Goal: Find specific page/section

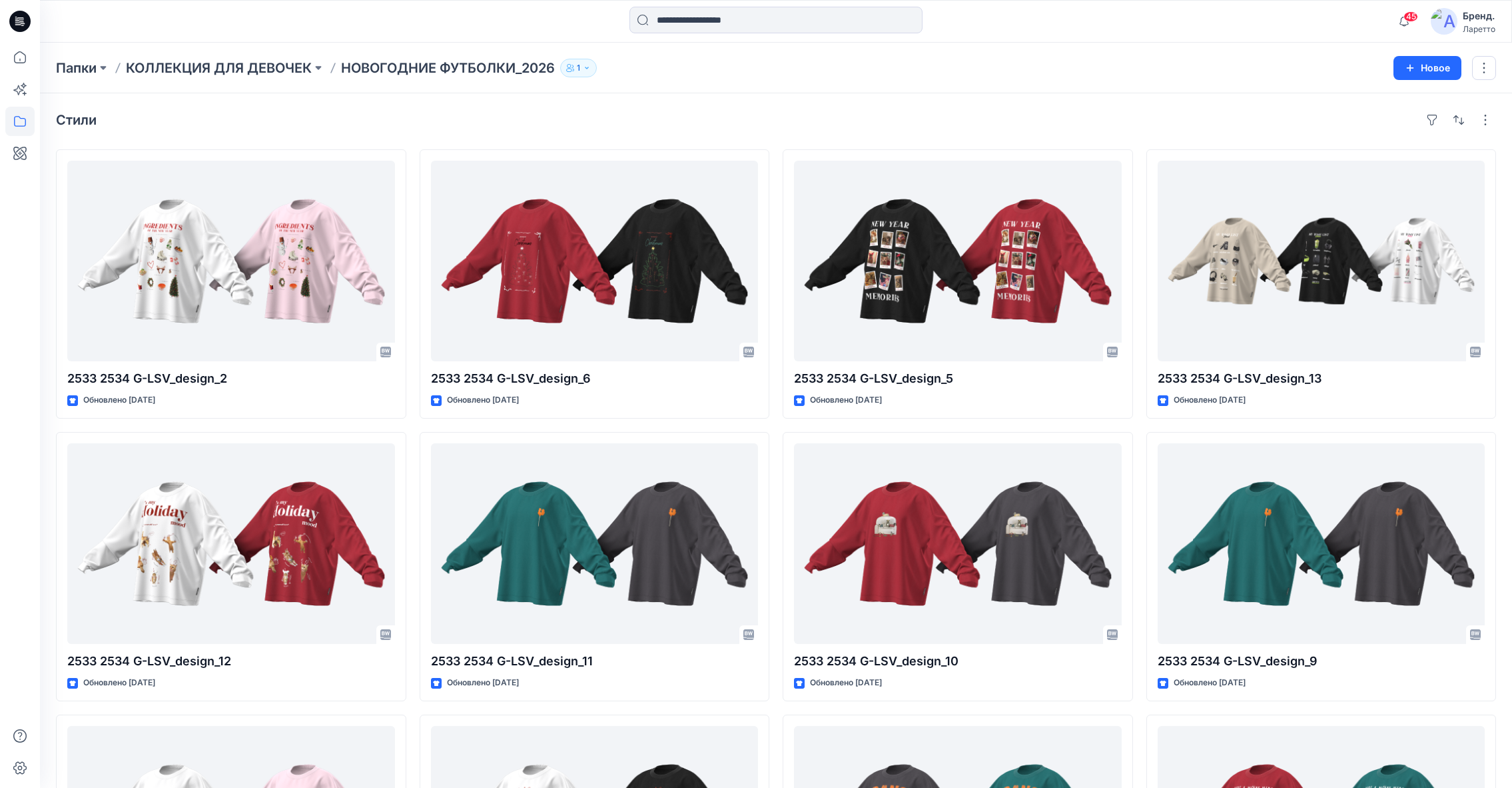
scroll to position [492, 0]
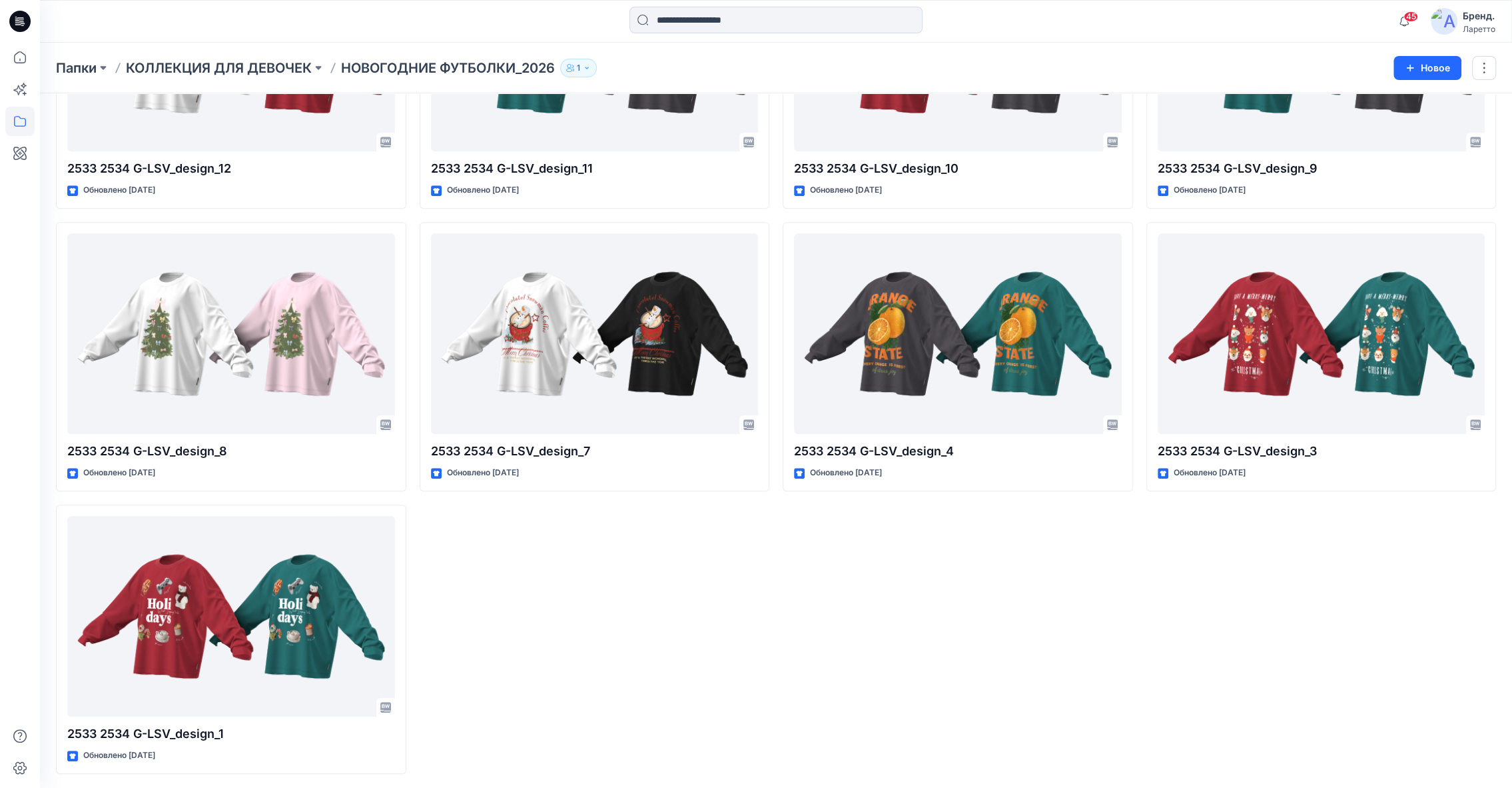
click at [683, 16] on input at bounding box center [776, 20] width 293 height 26
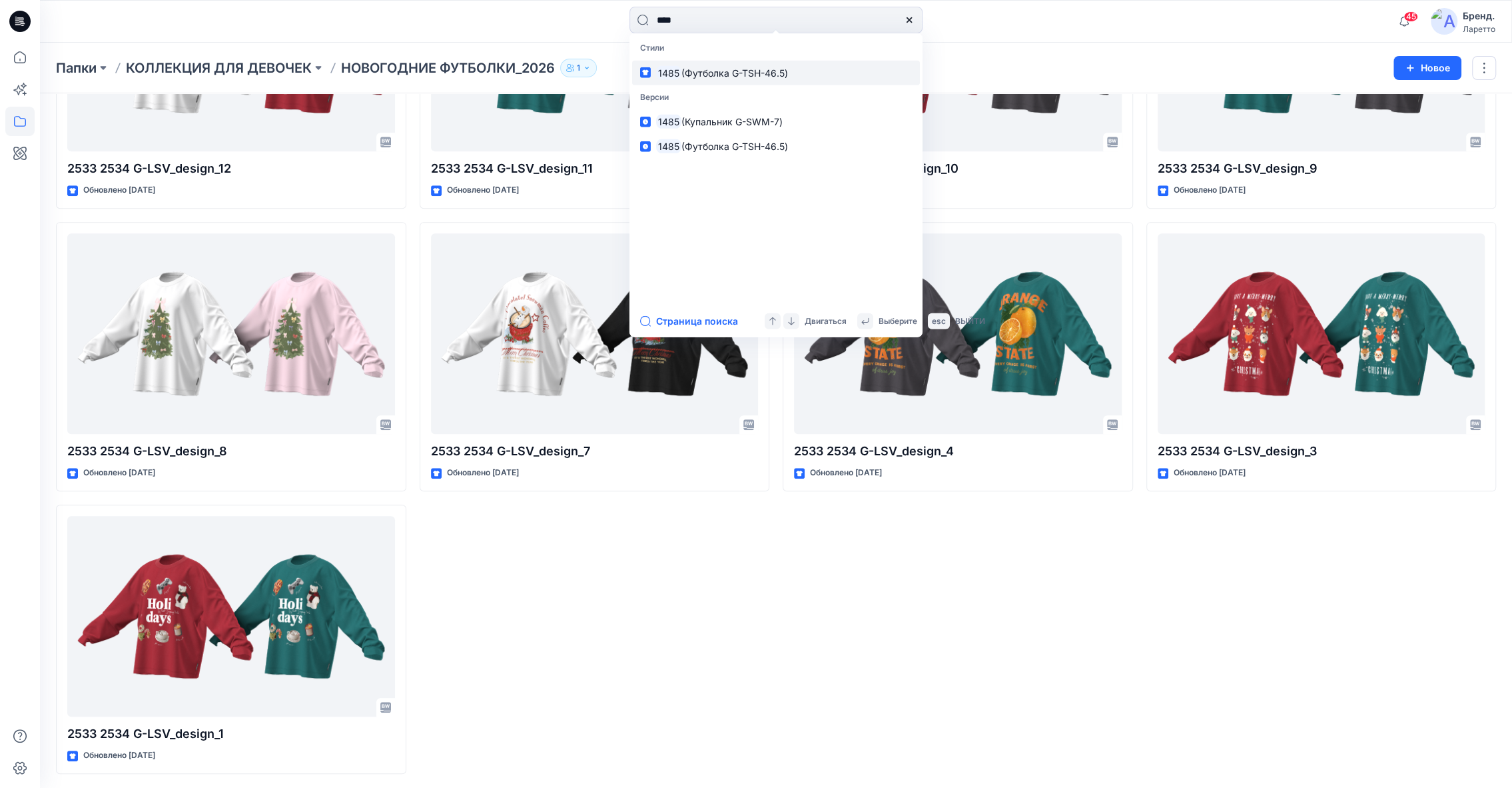
type input "****"
click at [705, 72] on ya-tr-span "(Футболка G-TSH-46.5)" at bounding box center [733, 72] width 106 height 12
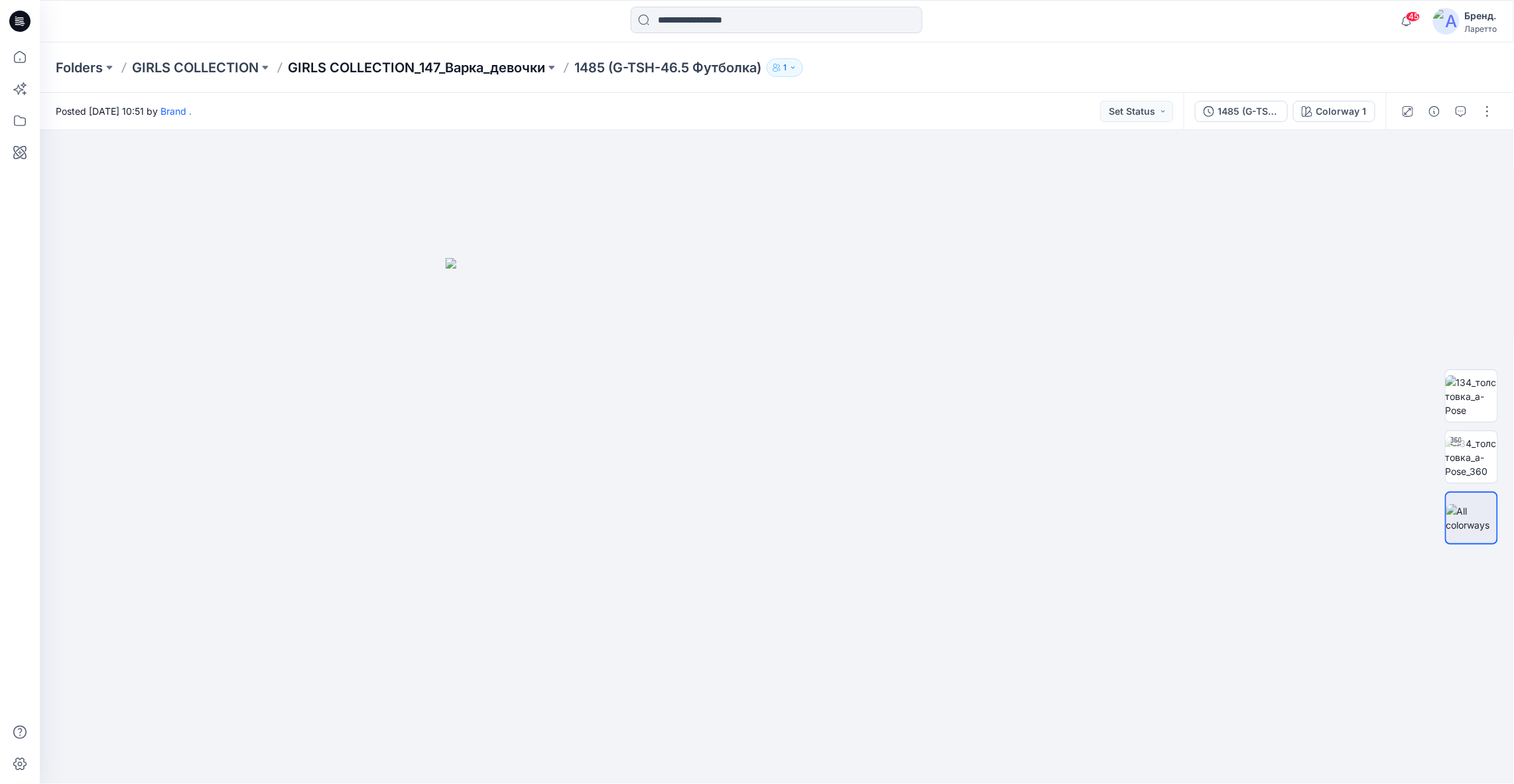
click at [429, 72] on p "GIRLS COLLECTION_147_Варка_девочки" at bounding box center [416, 67] width 257 height 19
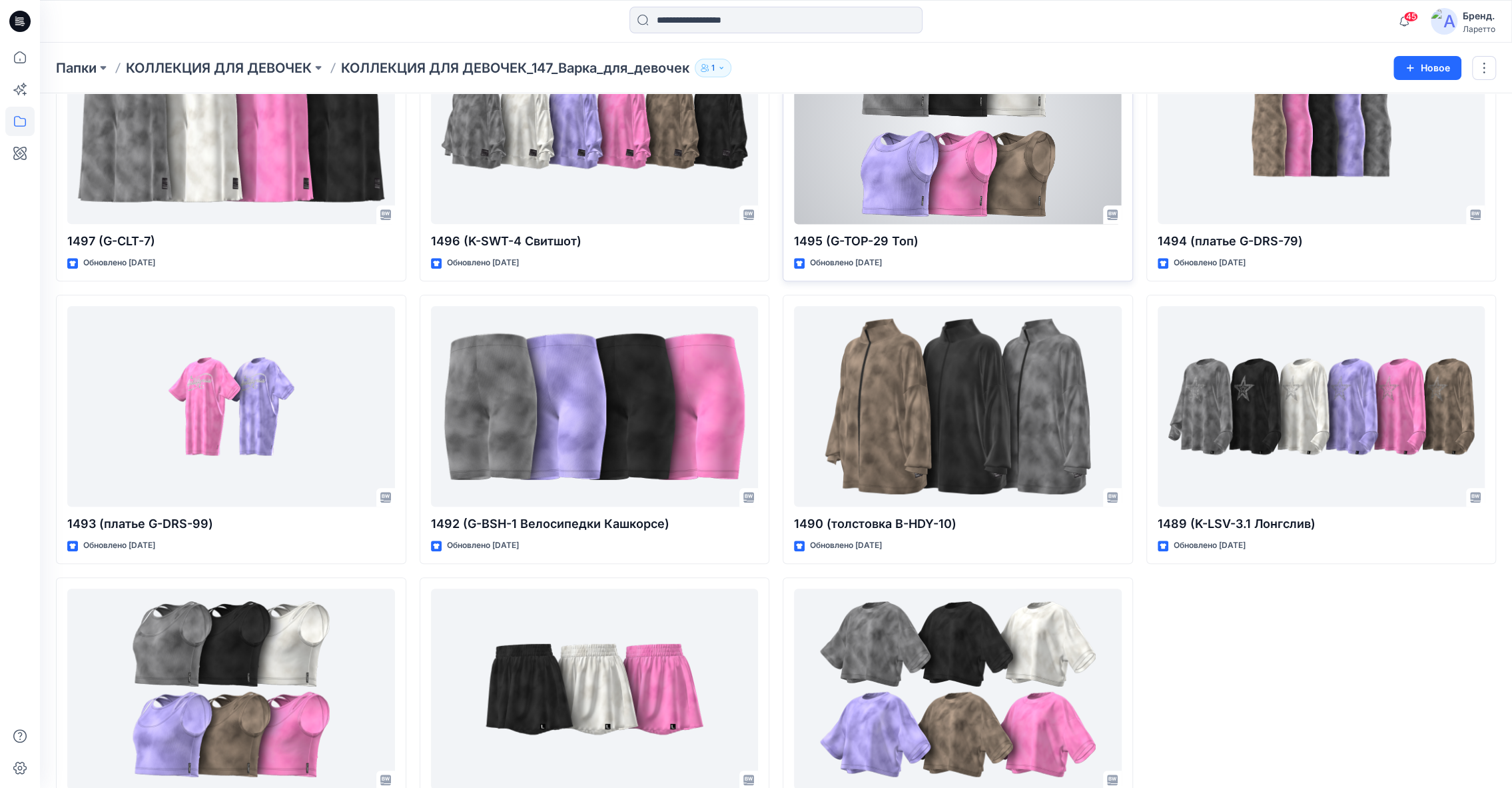
scroll to position [492, 0]
